Goal: Transaction & Acquisition: Download file/media

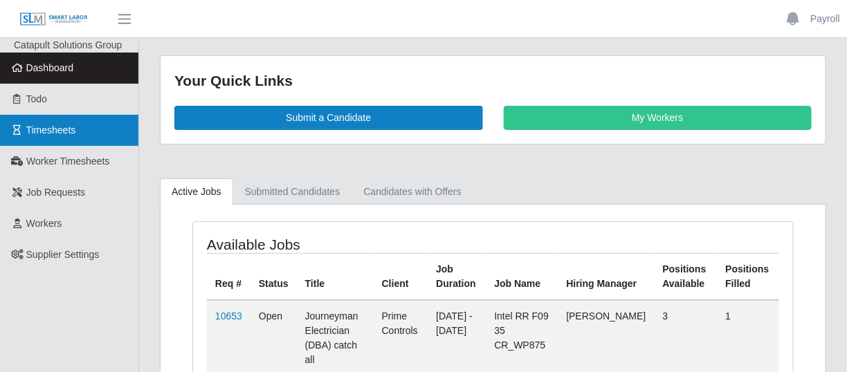
click at [74, 126] on span "Timesheets" at bounding box center [51, 130] width 50 height 11
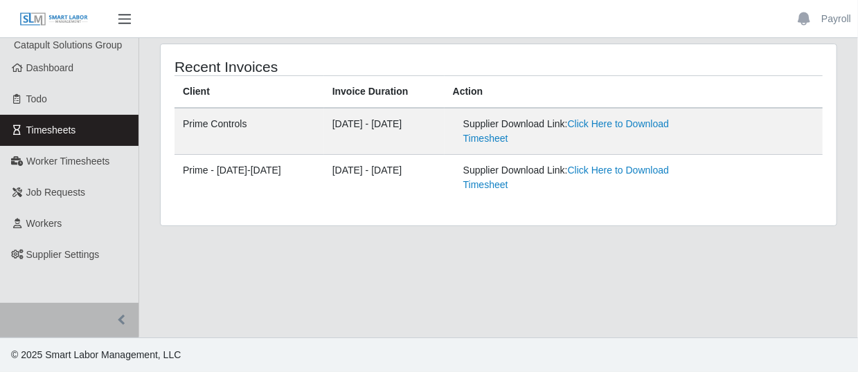
click at [127, 10] on button "button" at bounding box center [124, 19] width 35 height 23
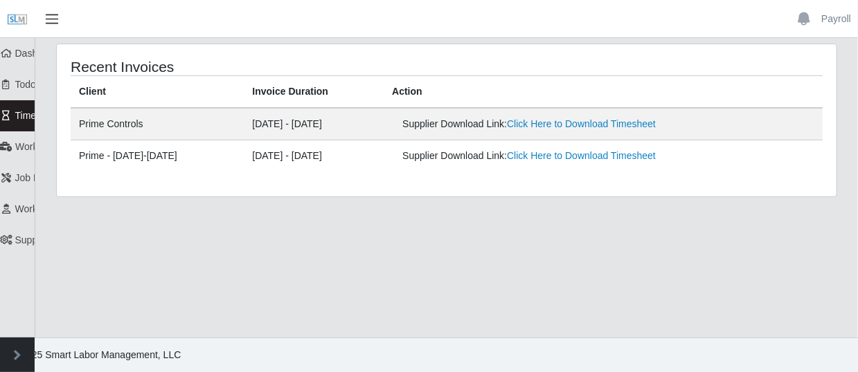
click at [51, 16] on span "button" at bounding box center [52, 19] width 18 height 16
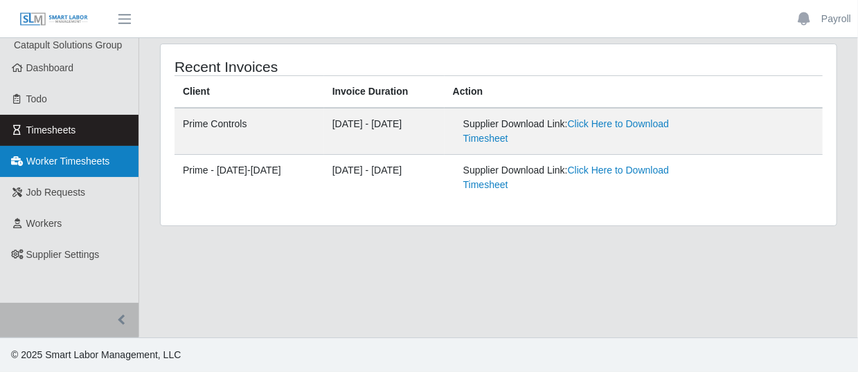
click at [57, 158] on span "Worker Timesheets" at bounding box center [67, 161] width 83 height 11
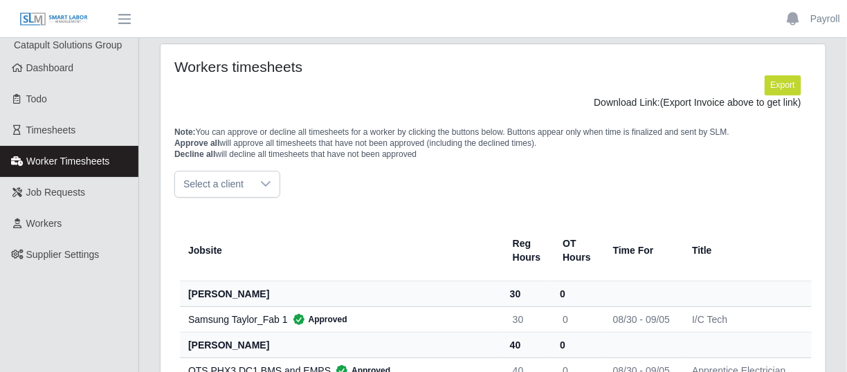
click at [256, 182] on div at bounding box center [266, 185] width 28 height 26
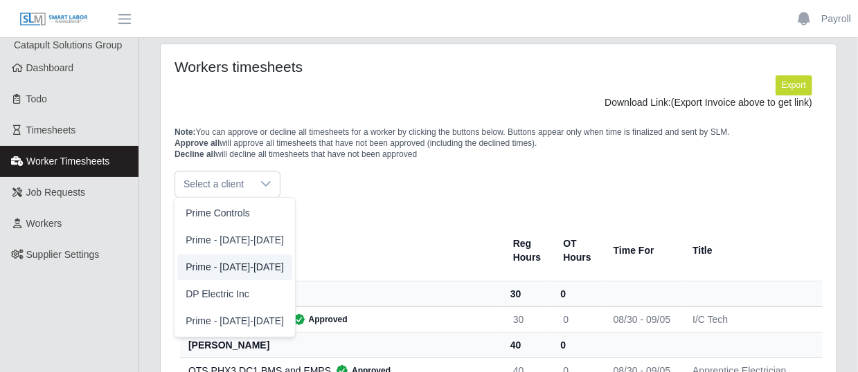
click at [218, 267] on span "Prime - Monday-Sunday" at bounding box center [234, 267] width 98 height 15
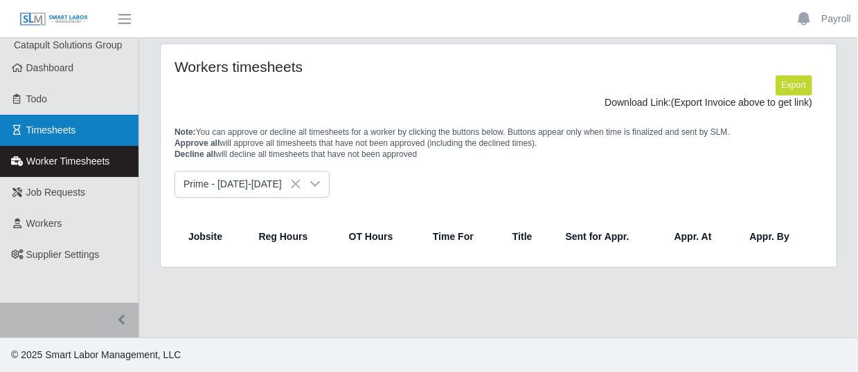
click at [64, 126] on span "Timesheets" at bounding box center [51, 130] width 50 height 11
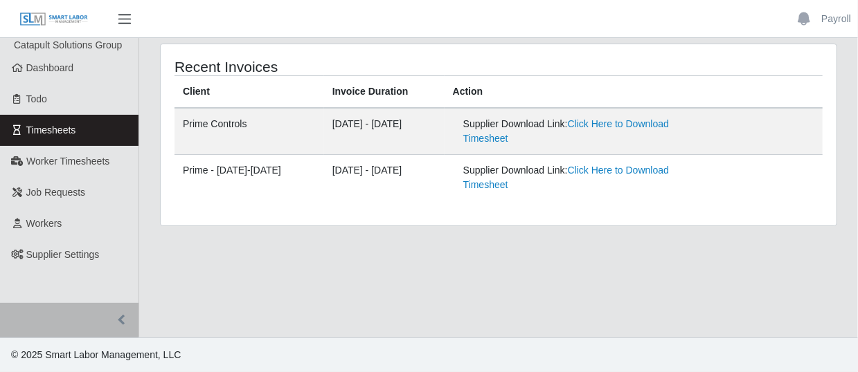
click at [127, 16] on span "button" at bounding box center [125, 19] width 18 height 16
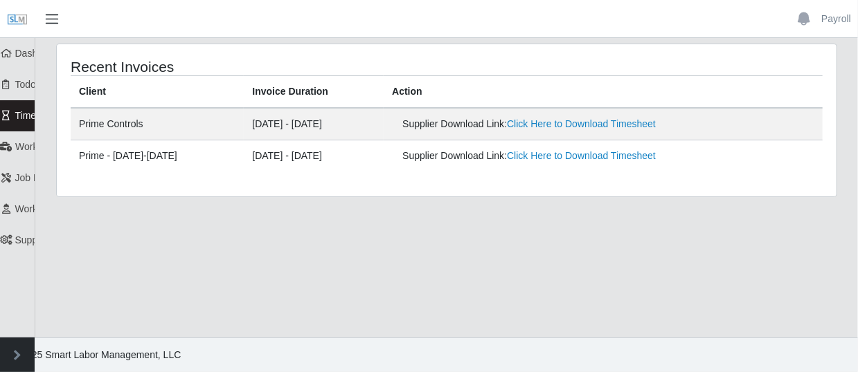
click at [52, 15] on span "button" at bounding box center [52, 19] width 18 height 16
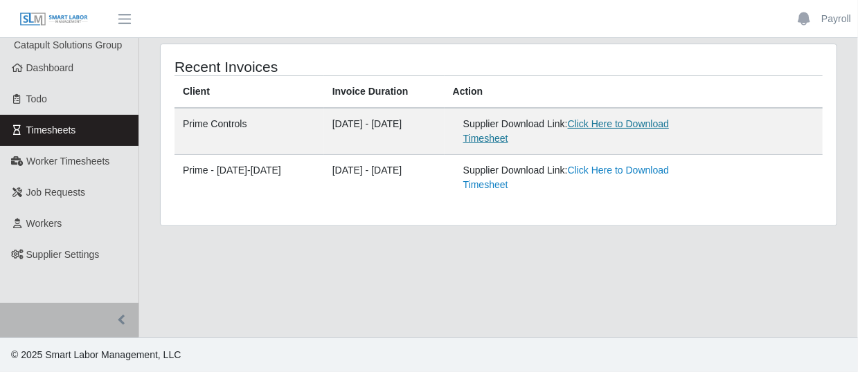
click at [563, 139] on link "Click Here to Download Timesheet" at bounding box center [566, 131] width 206 height 26
click at [507, 246] on main "Recent Invoices Client Invoice Duration Action Prime Controls [DATE] - [DATE] S…" at bounding box center [498, 188] width 718 height 300
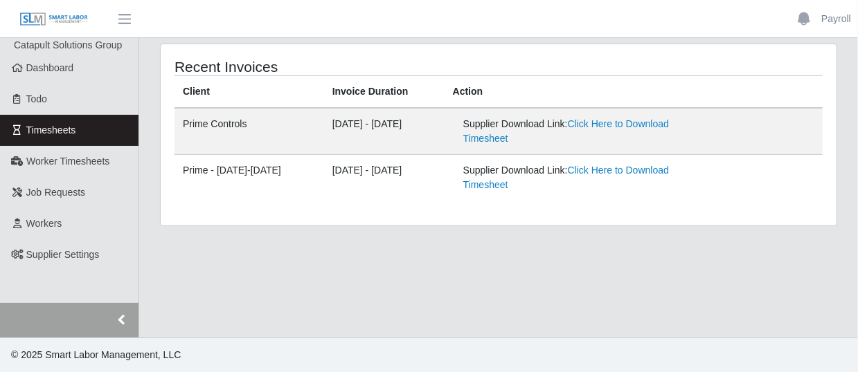
click at [118, 326] on button "button" at bounding box center [69, 320] width 138 height 35
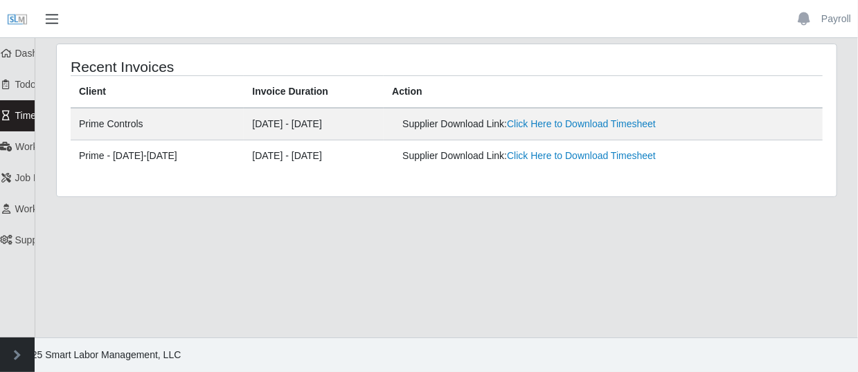
click at [53, 15] on span "button" at bounding box center [52, 19] width 18 height 16
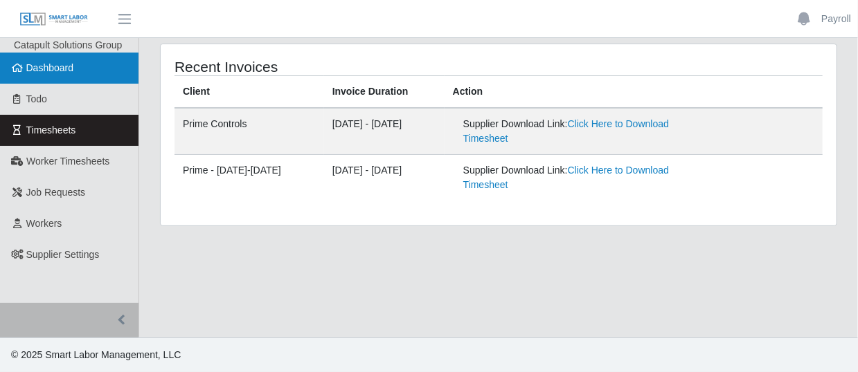
click at [48, 74] on link "Dashboard" at bounding box center [69, 68] width 138 height 31
